Goal: Information Seeking & Learning: Learn about a topic

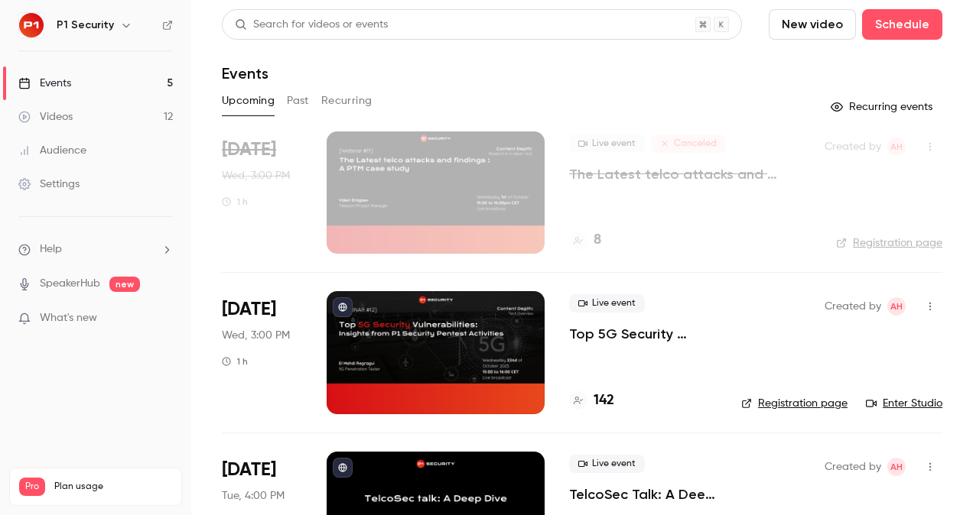
click at [632, 341] on p "Top 5G Security Vulnerabilities: Insights from P1 Security Pentest Activities" at bounding box center [643, 334] width 148 height 18
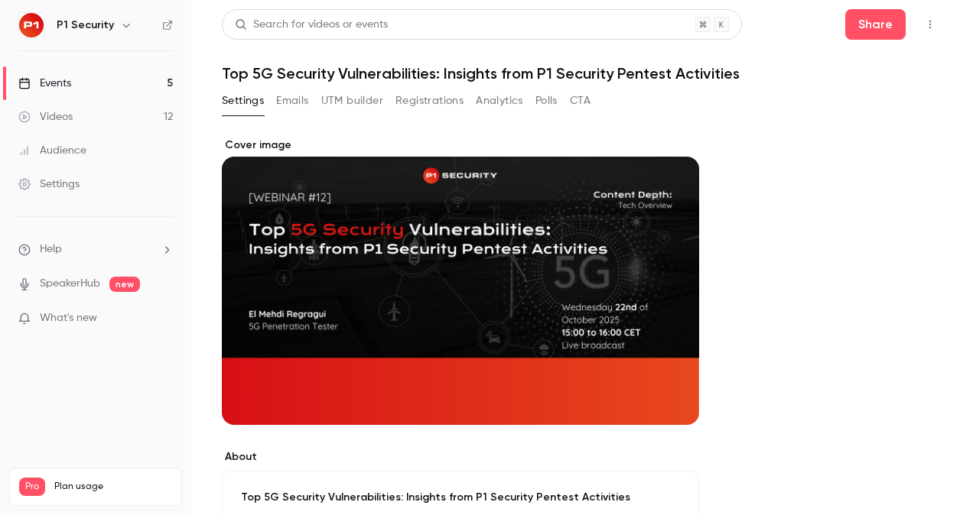
click at [418, 109] on button "Registrations" at bounding box center [429, 101] width 68 height 24
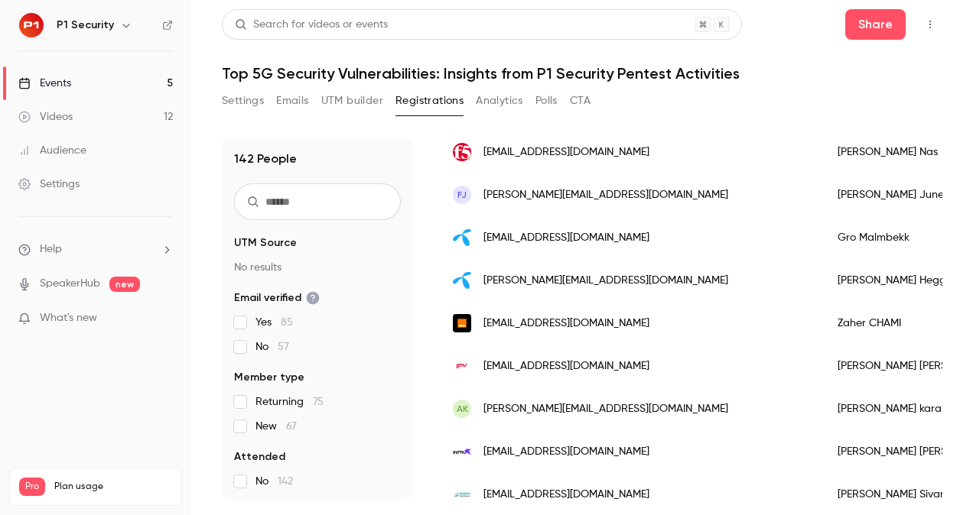
scroll to position [150, 0]
